Goal: Task Accomplishment & Management: Use online tool/utility

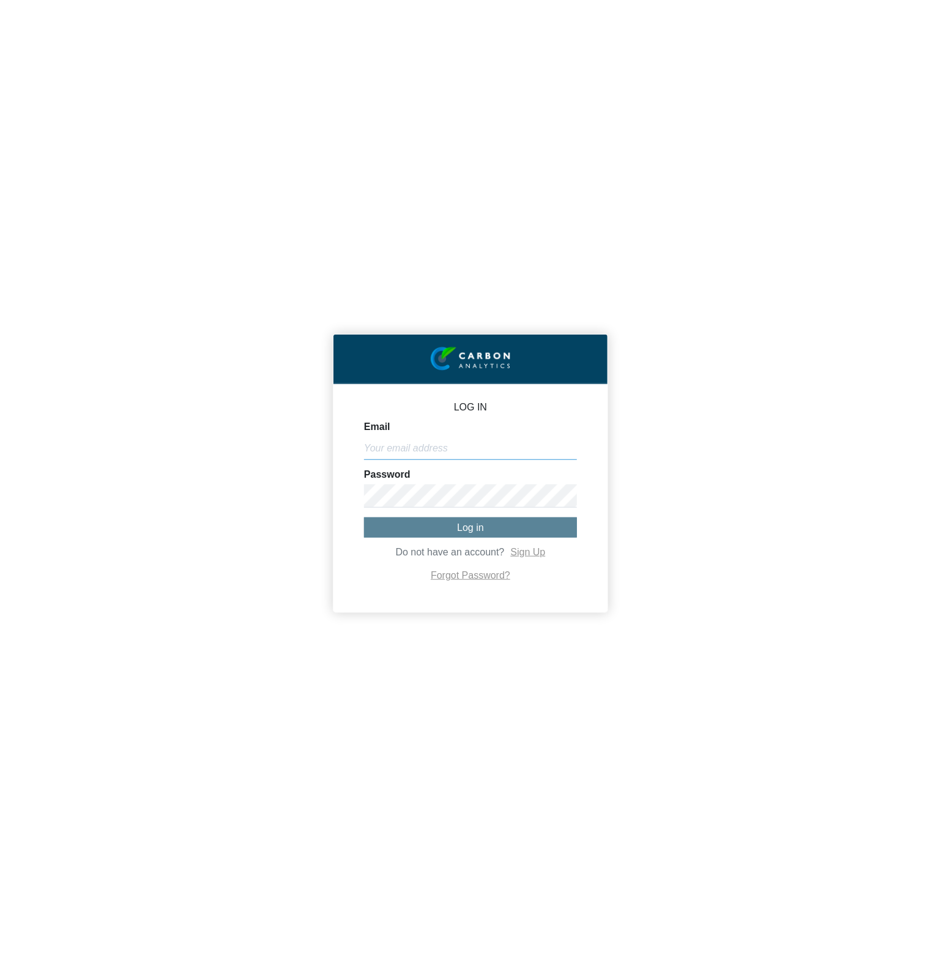
click at [450, 450] on input "Email" at bounding box center [470, 448] width 213 height 23
click at [400, 448] on input "Email" at bounding box center [470, 448] width 213 height 23
paste input "michael@co2analytics.com"
type input "michael@co2analytics.com"
click at [480, 528] on span "Log in" at bounding box center [470, 528] width 27 height 10
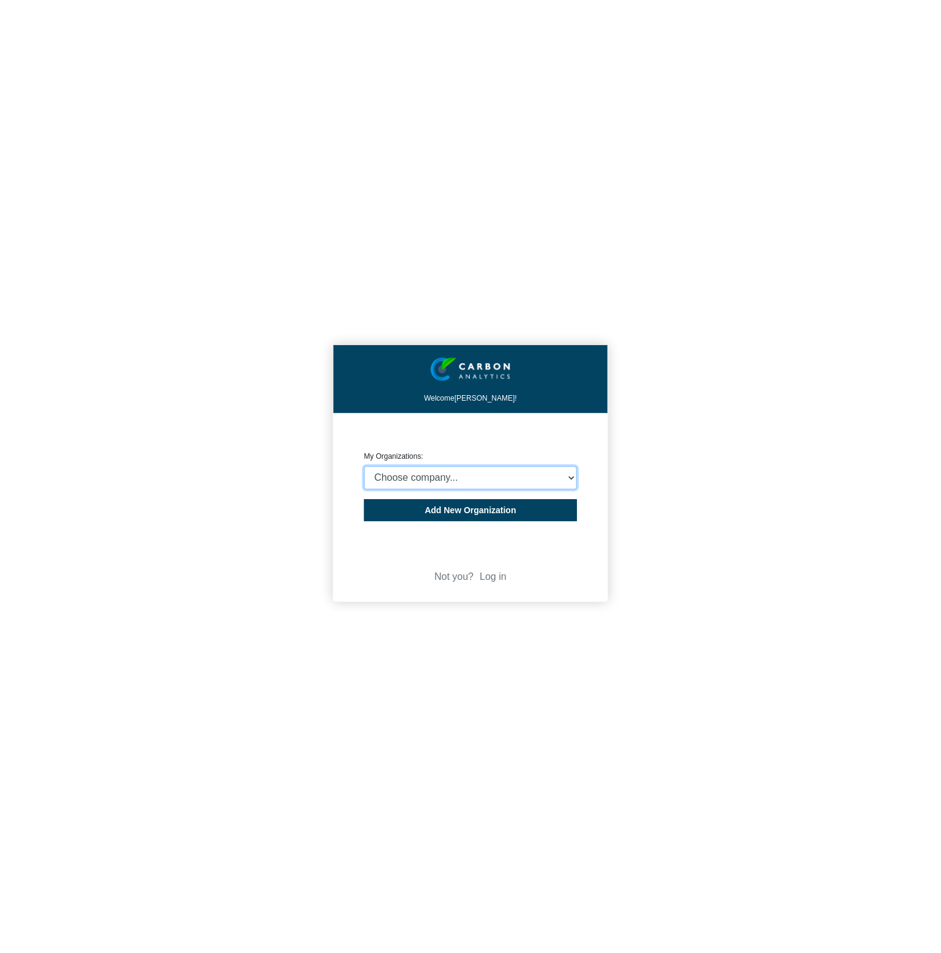
select select "4403414"
click at [364, 466] on select "Choose company... CARBON ANALYTICS LIMITED test6 Nekton Capital Limited Pacha S…" at bounding box center [470, 477] width 213 height 23
drag, startPoint x: 195, startPoint y: 499, endPoint x: 7, endPoint y: 511, distance: 187.6
click at [195, 499] on div "Welcome Michael Thornton! CREATE ORGANIZATION My Organizations: Choose company.…" at bounding box center [470, 476] width 941 height 953
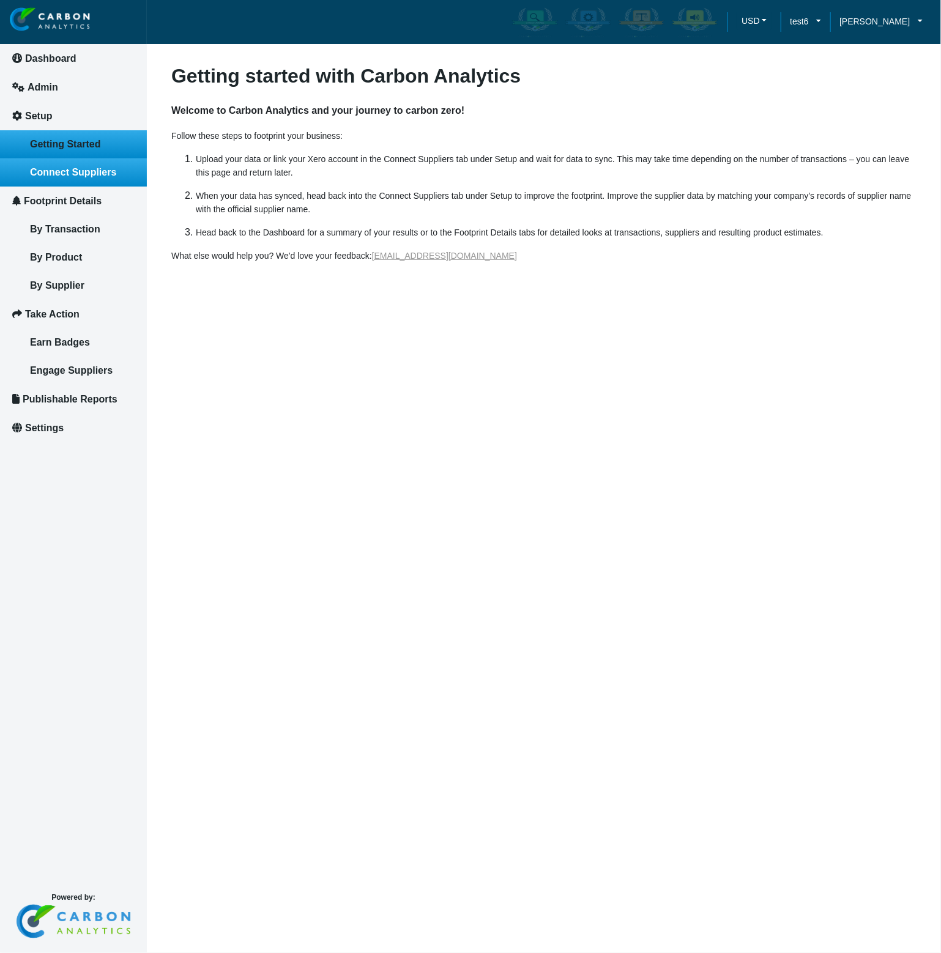
click at [78, 177] on span "Connect Suppliers" at bounding box center [73, 172] width 86 height 10
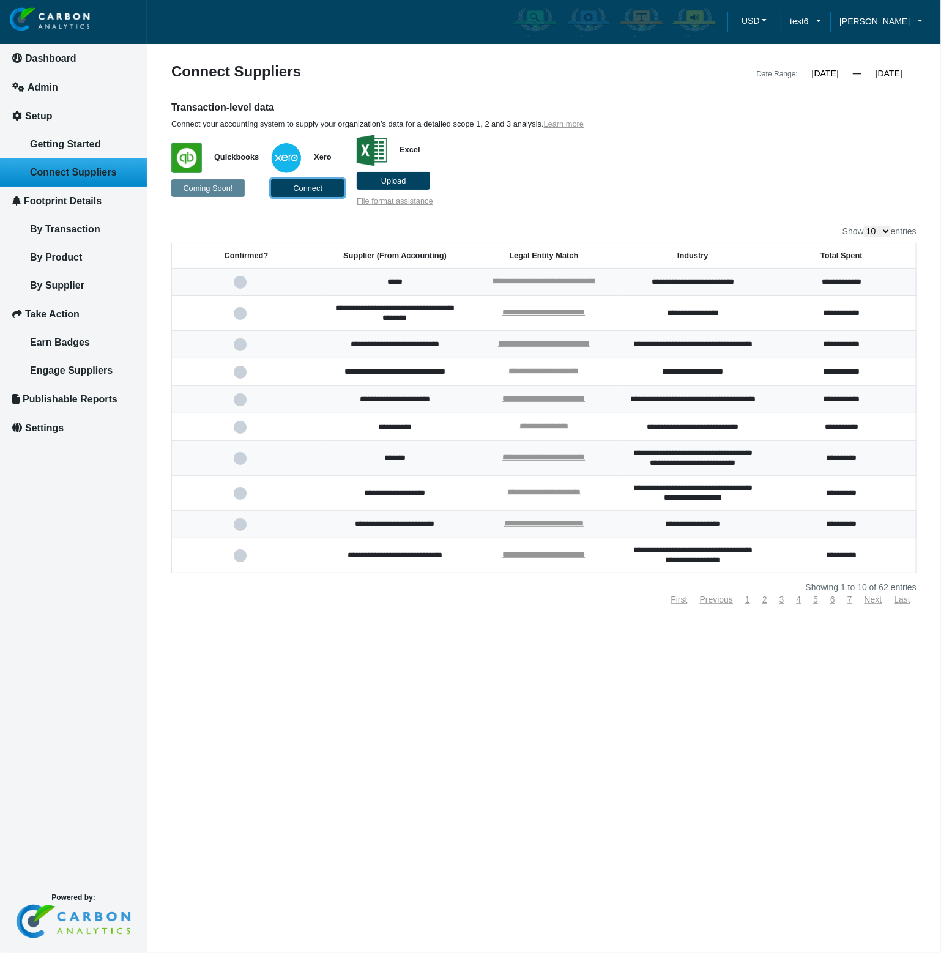
click at [322, 194] on button "Connect" at bounding box center [307, 188] width 73 height 18
click at [320, 188] on span "Connect" at bounding box center [307, 188] width 29 height 9
click at [624, 199] on p "Quickbooks Coming Soon! Xero Connect Excel Upload File format assistance" at bounding box center [448, 167] width 554 height 77
click at [542, 186] on p "Quickbooks Coming Soon! Xero Connect Excel Upload File format assistance" at bounding box center [448, 167] width 554 height 77
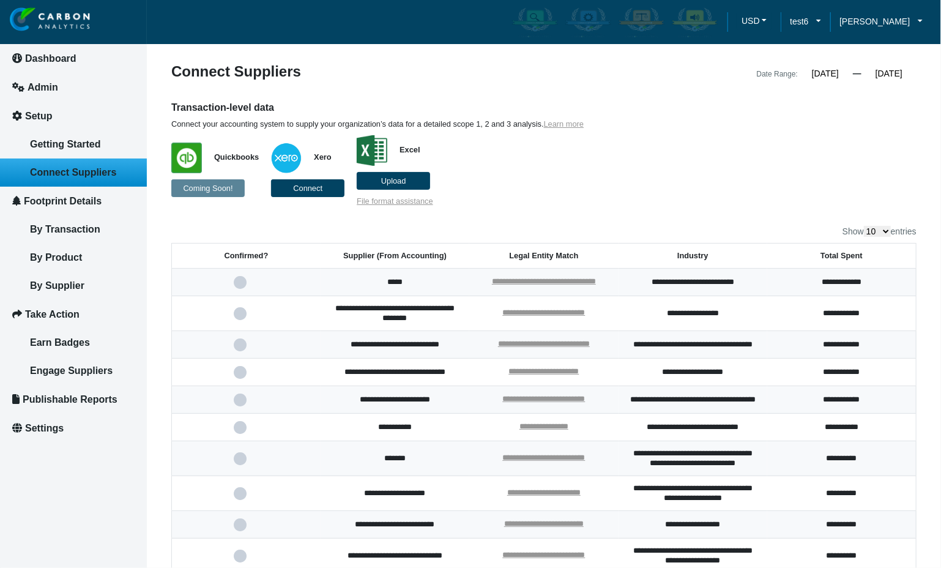
click at [414, 181] on label "Upload" at bounding box center [393, 181] width 73 height 18
click at [0, 0] on input "Upload" at bounding box center [0, 0] width 0 height 0
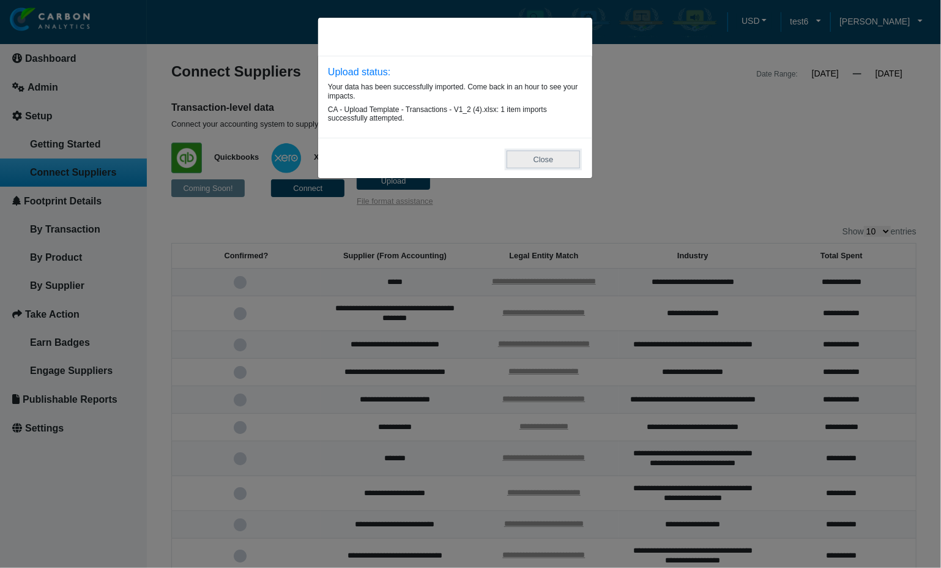
click at [545, 161] on button "Close" at bounding box center [543, 160] width 73 height 18
